Goal: Information Seeking & Learning: Learn about a topic

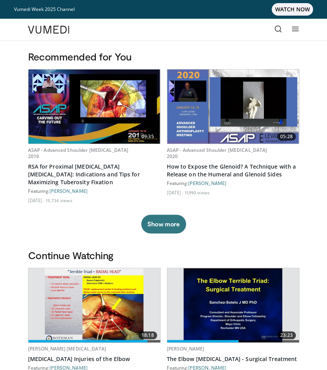
click at [279, 27] on icon at bounding box center [279, 29] width 8 height 8
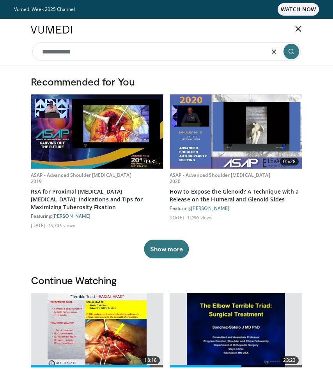
type input "**********"
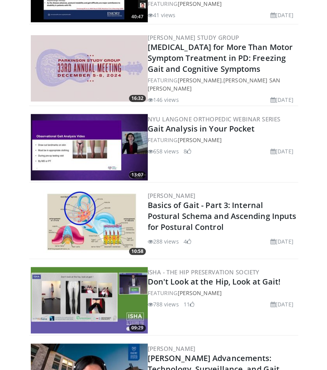
scroll to position [1060, 0]
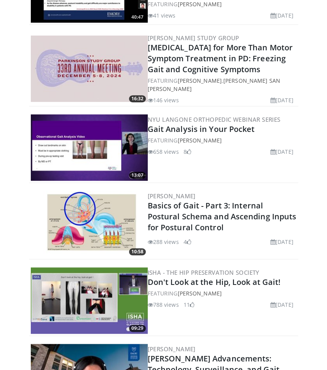
click at [85, 132] on img at bounding box center [89, 147] width 117 height 66
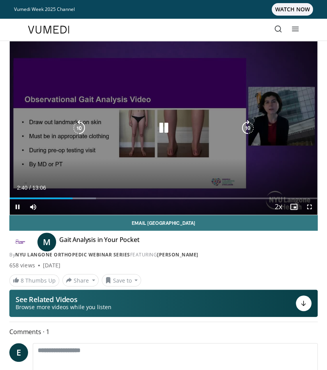
click at [249, 127] on icon "Video Player" at bounding box center [248, 128] width 16 height 16
click at [248, 126] on icon "Video Player" at bounding box center [248, 128] width 16 height 16
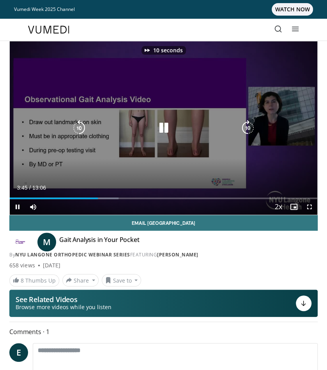
click at [248, 126] on icon "Video Player" at bounding box center [248, 128] width 16 height 16
click at [81, 125] on icon "Video Player" at bounding box center [79, 128] width 16 height 16
click at [244, 128] on icon "Video Player" at bounding box center [248, 128] width 16 height 16
click at [251, 124] on icon "Video Player" at bounding box center [248, 128] width 16 height 16
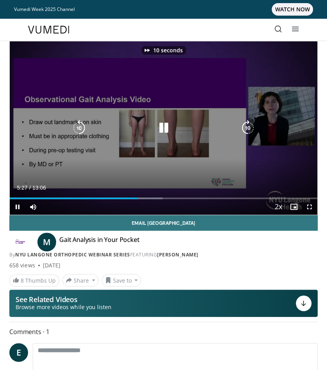
click at [251, 124] on icon "Video Player" at bounding box center [248, 128] width 16 height 16
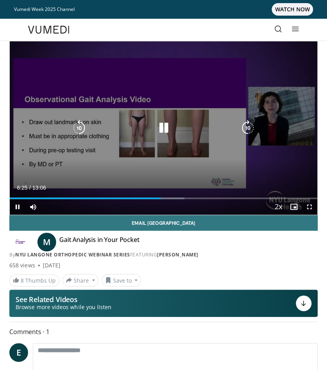
click at [251, 124] on icon "Video Player" at bounding box center [248, 128] width 16 height 16
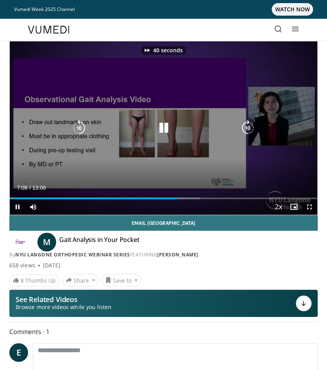
click at [251, 124] on icon "Video Player" at bounding box center [248, 128] width 16 height 16
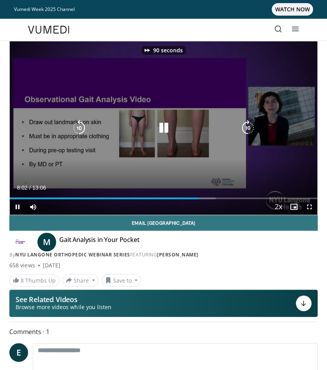
click at [251, 124] on icon "Video Player" at bounding box center [248, 128] width 16 height 16
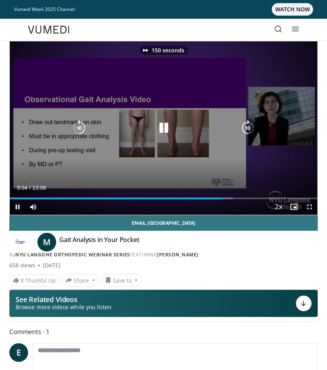
click at [251, 124] on icon "Video Player" at bounding box center [248, 128] width 16 height 16
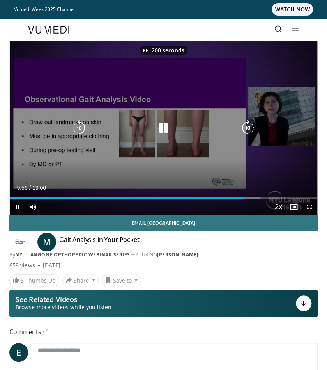
click at [251, 124] on icon "Video Player" at bounding box center [248, 128] width 16 height 16
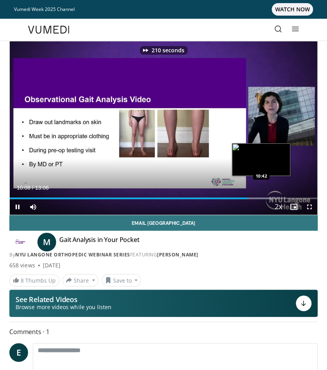
click at [261, 195] on div "Loaded : 85.32% 10:08 10:42" at bounding box center [164, 195] width 308 height 7
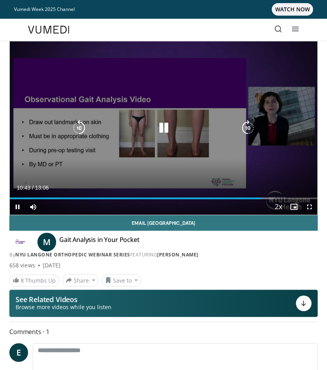
click at [279, 194] on div "Loaded : 85.81% 10:43 10:42" at bounding box center [164, 195] width 308 height 7
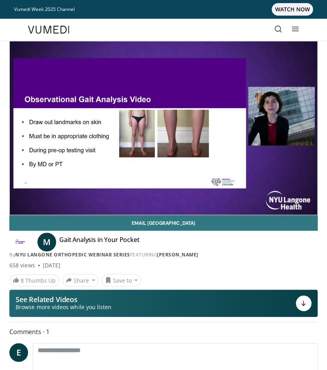
click at [281, 29] on icon at bounding box center [279, 29] width 8 height 8
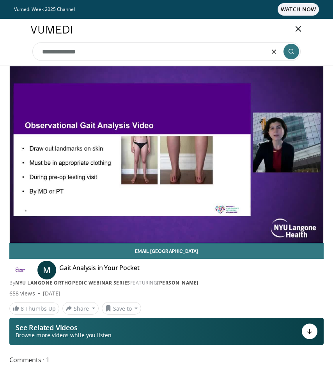
type input "**********"
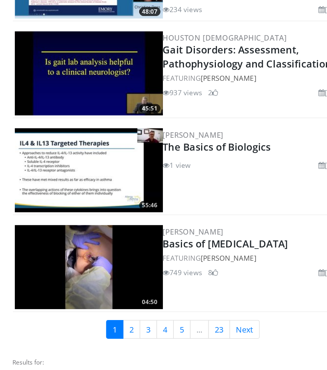
scroll to position [1761, 0]
